Goal: Find specific page/section: Find specific page/section

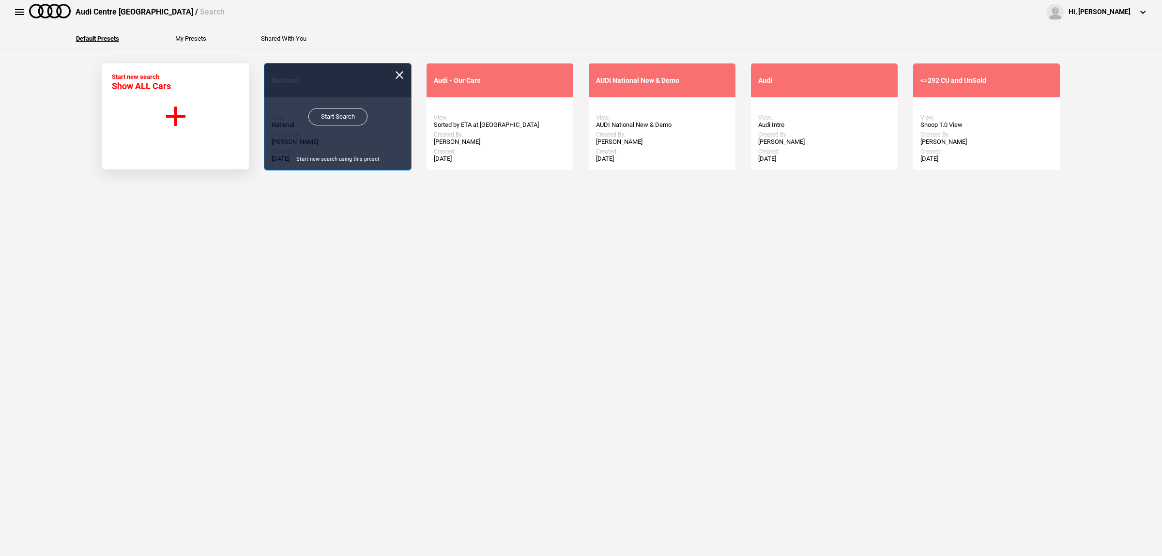
click at [319, 119] on link "Start Search" at bounding box center [337, 116] width 59 height 17
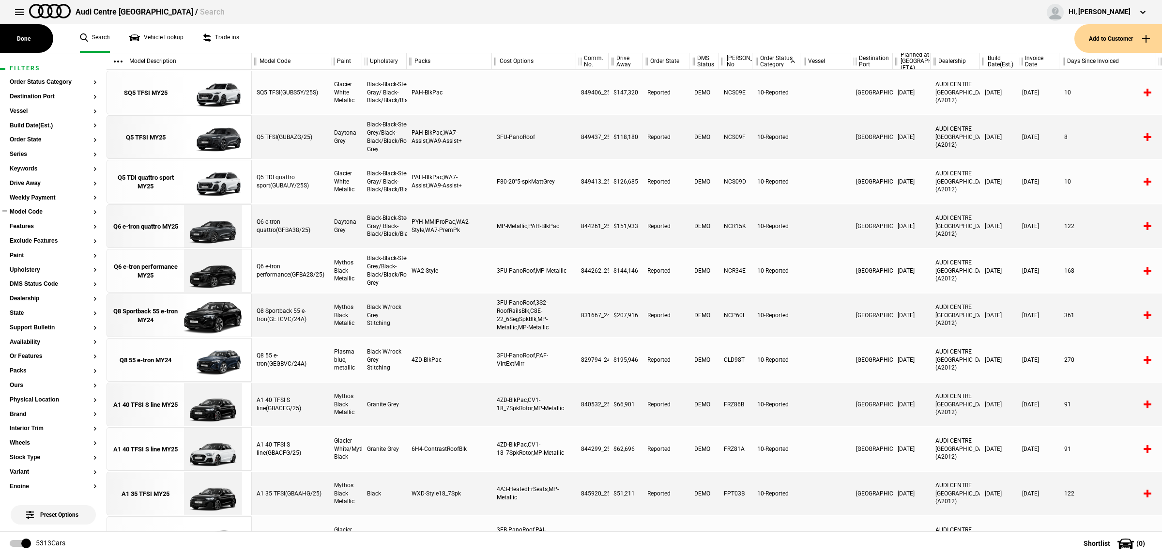
click at [52, 217] on section "Model Code" at bounding box center [53, 216] width 87 height 15
click at [41, 212] on button "Model Code" at bounding box center [53, 212] width 87 height 7
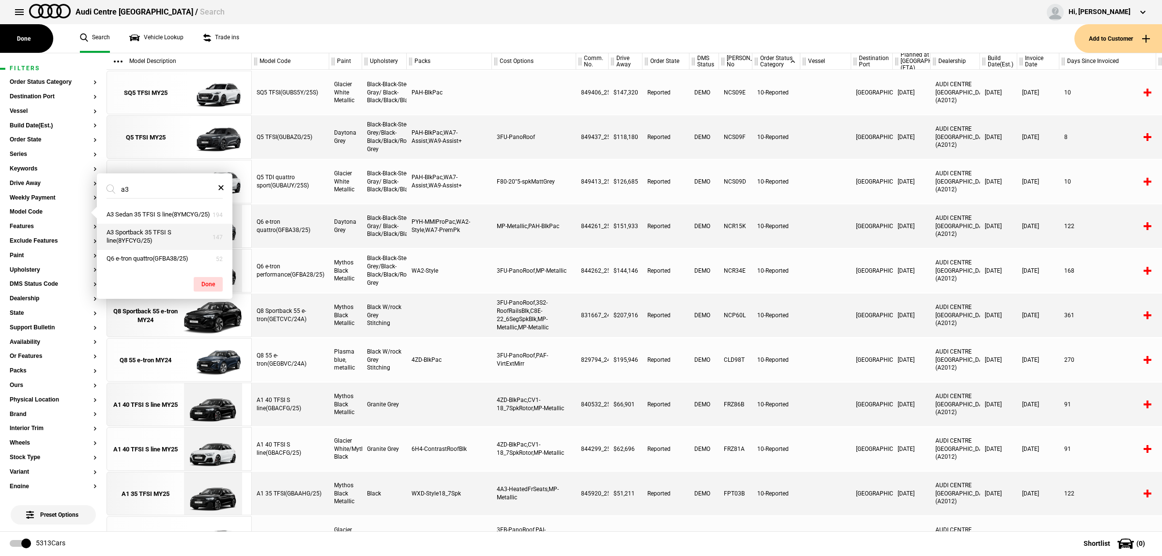
type input "a3"
click at [160, 242] on button "A3 Sportback 35 TFSI S line(8YFCYG/25)" at bounding box center [165, 237] width 136 height 26
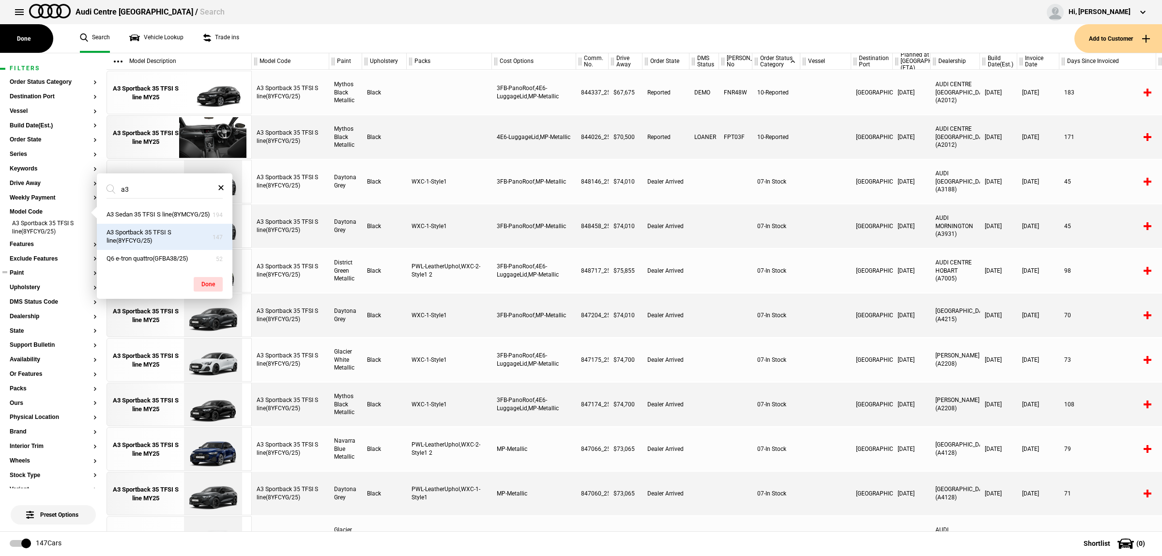
click at [37, 275] on button "Paint" at bounding box center [53, 273] width 87 height 7
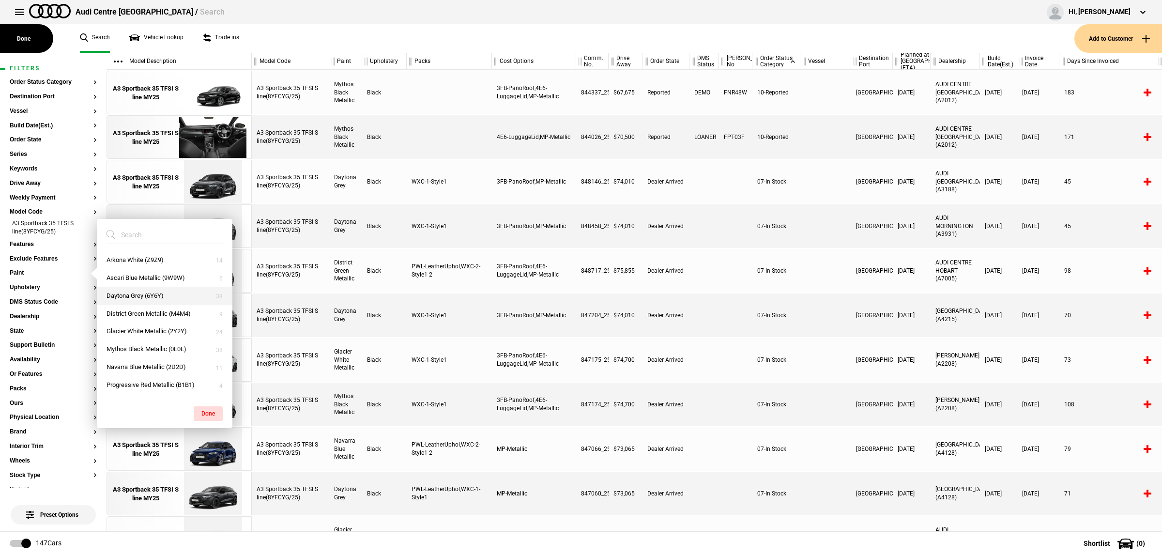
click at [171, 290] on button "Daytona Grey (6Y6Y)" at bounding box center [165, 296] width 136 height 18
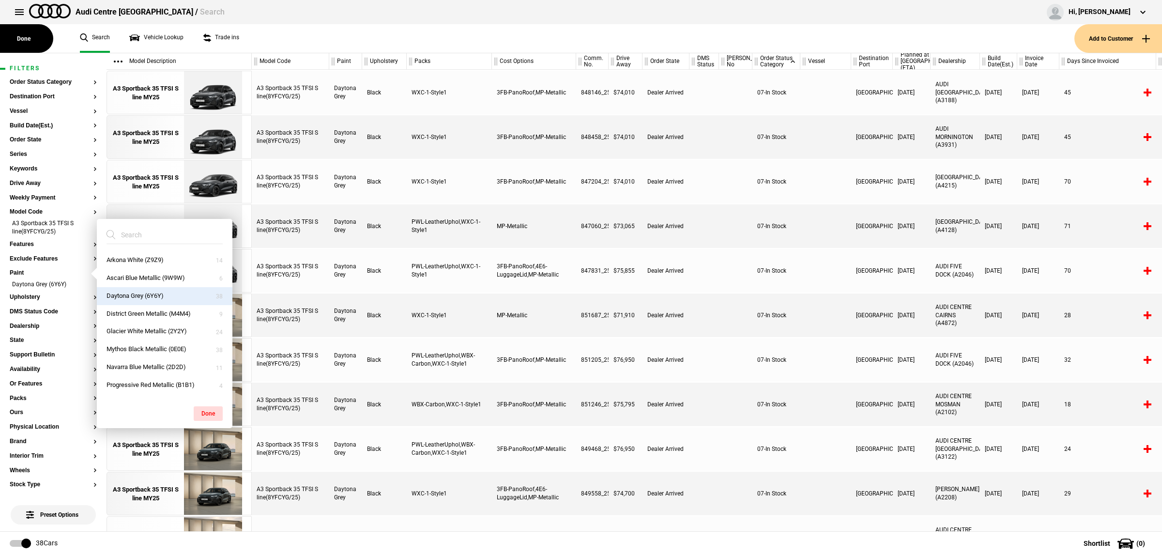
click at [803, 408] on div at bounding box center [825, 405] width 51 height 44
